Goal: Information Seeking & Learning: Learn about a topic

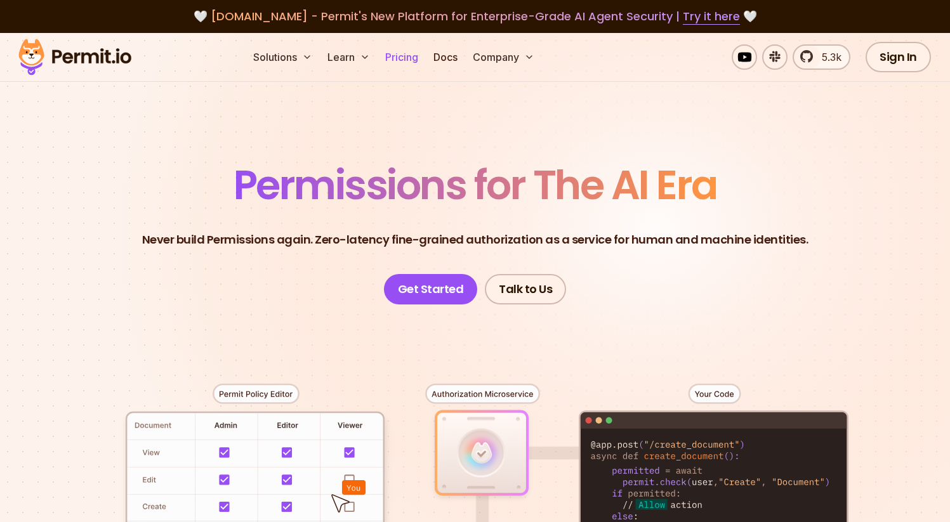
click at [404, 54] on link "Pricing" at bounding box center [401, 56] width 43 height 25
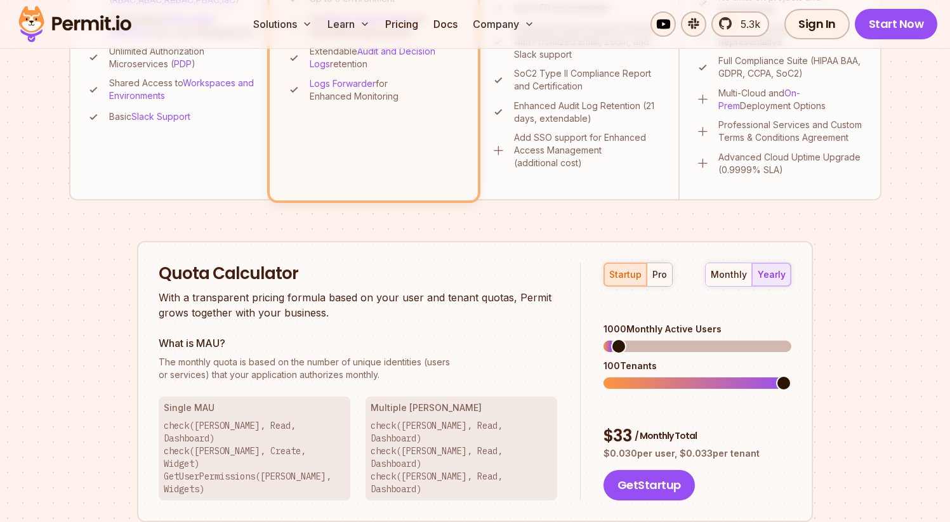
scroll to position [586, 0]
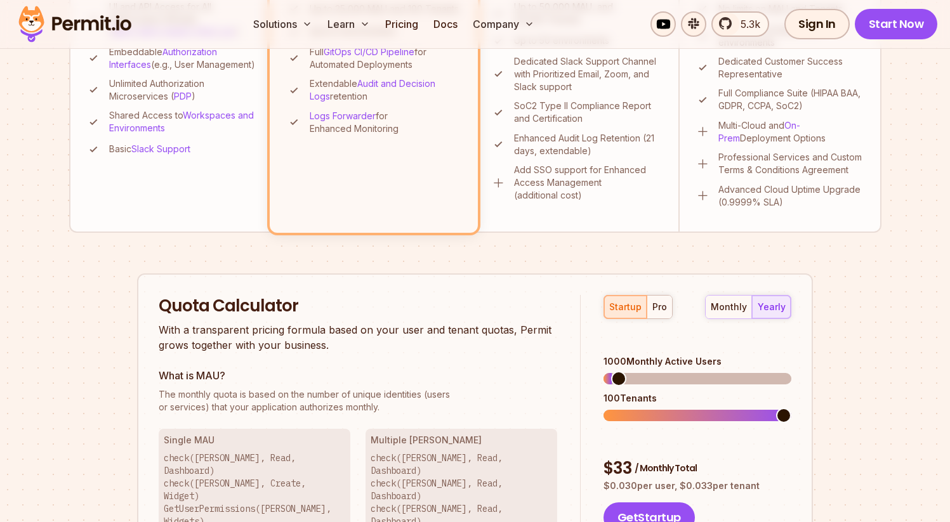
click at [301, 347] on p "With a transparent pricing formula based on your user and tenant quotas, Permit…" at bounding box center [358, 337] width 398 height 30
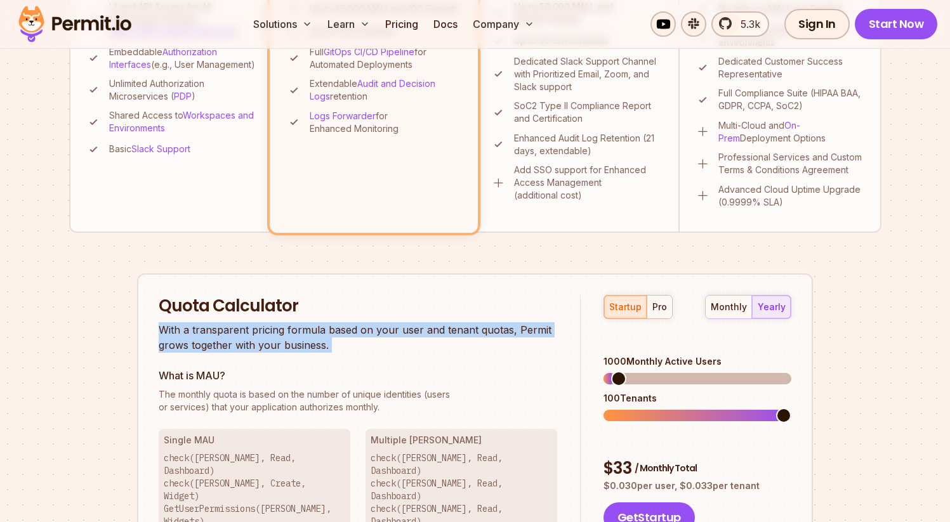
click at [301, 347] on p "With a transparent pricing formula based on your user and tenant quotas, Permit…" at bounding box center [358, 337] width 398 height 30
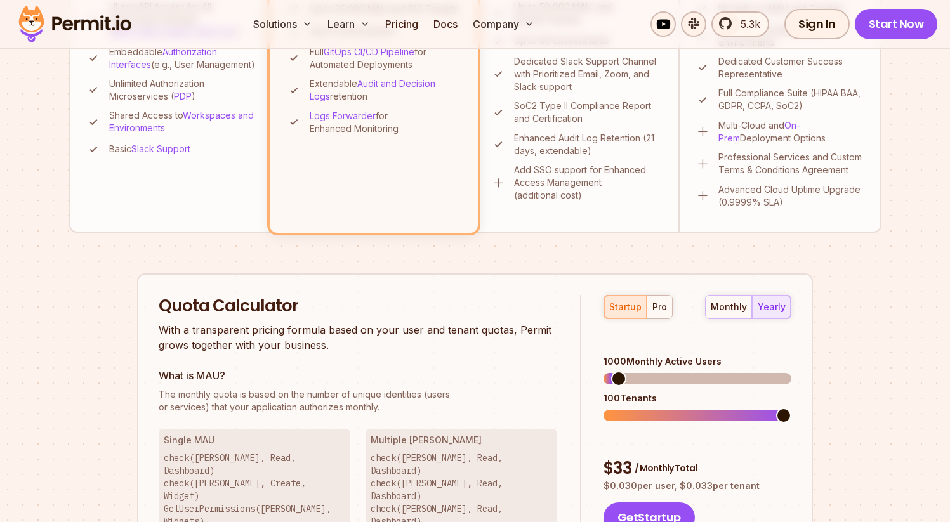
click at [301, 347] on p "With a transparent pricing formula based on your user and tenant quotas, Permit…" at bounding box center [358, 337] width 398 height 30
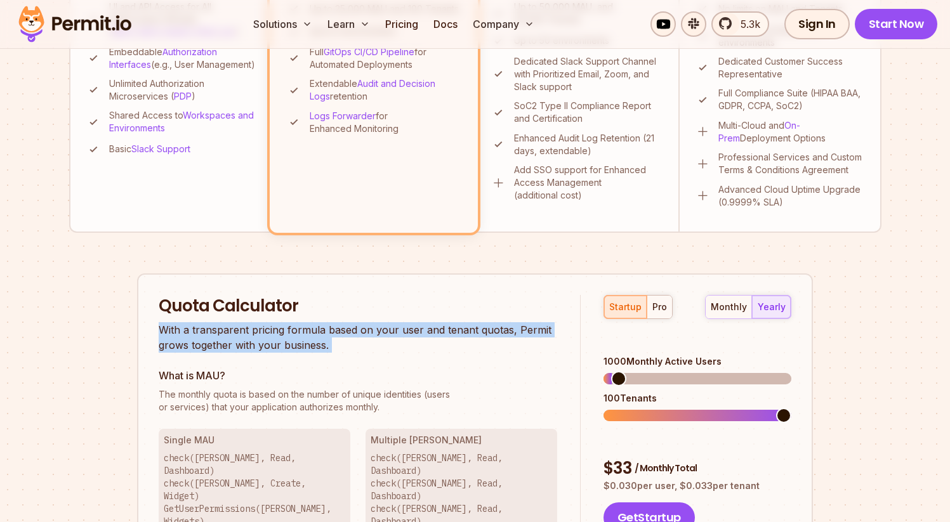
click at [301, 347] on p "With a transparent pricing formula based on your user and tenant quotas, Permit…" at bounding box center [358, 337] width 398 height 30
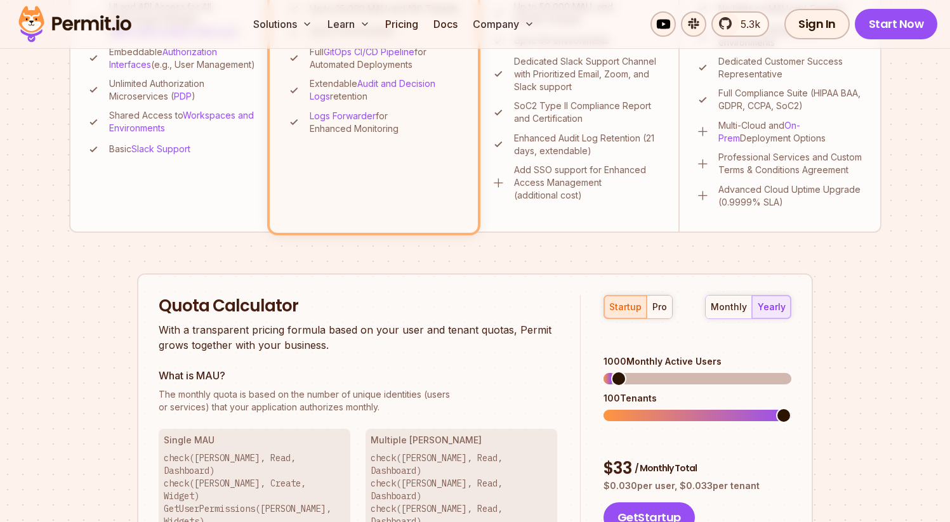
click at [301, 347] on p "With a transparent pricing formula based on your user and tenant quotas, Permit…" at bounding box center [358, 337] width 398 height 30
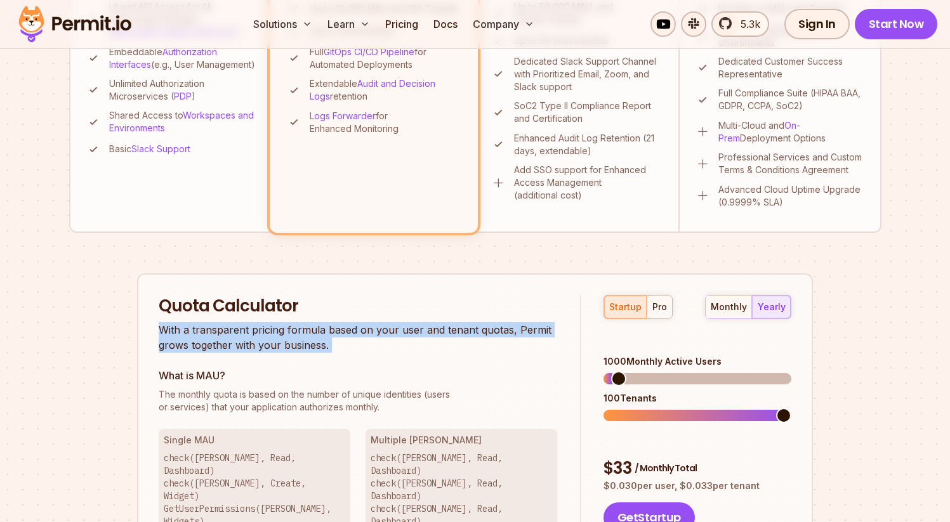
click at [301, 347] on p "With a transparent pricing formula based on your user and tenant quotas, Permit…" at bounding box center [358, 337] width 398 height 30
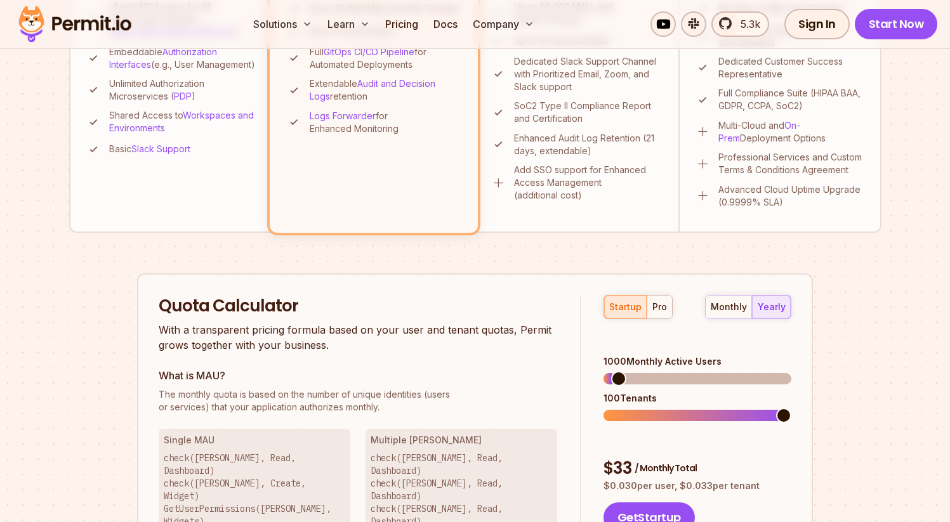
click at [301, 347] on p "With a transparent pricing formula based on your user and tenant quotas, Permit…" at bounding box center [358, 337] width 398 height 30
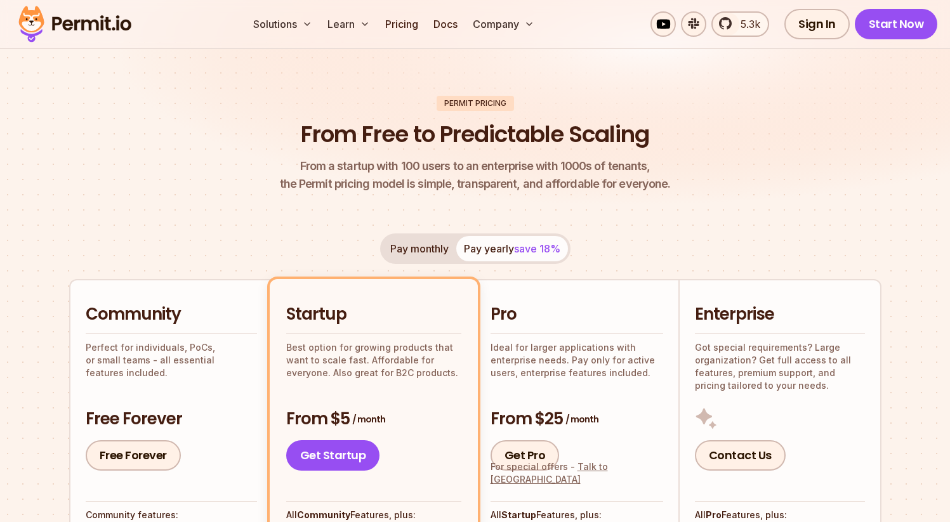
scroll to position [0, 0]
